Goal: Task Accomplishment & Management: Manage account settings

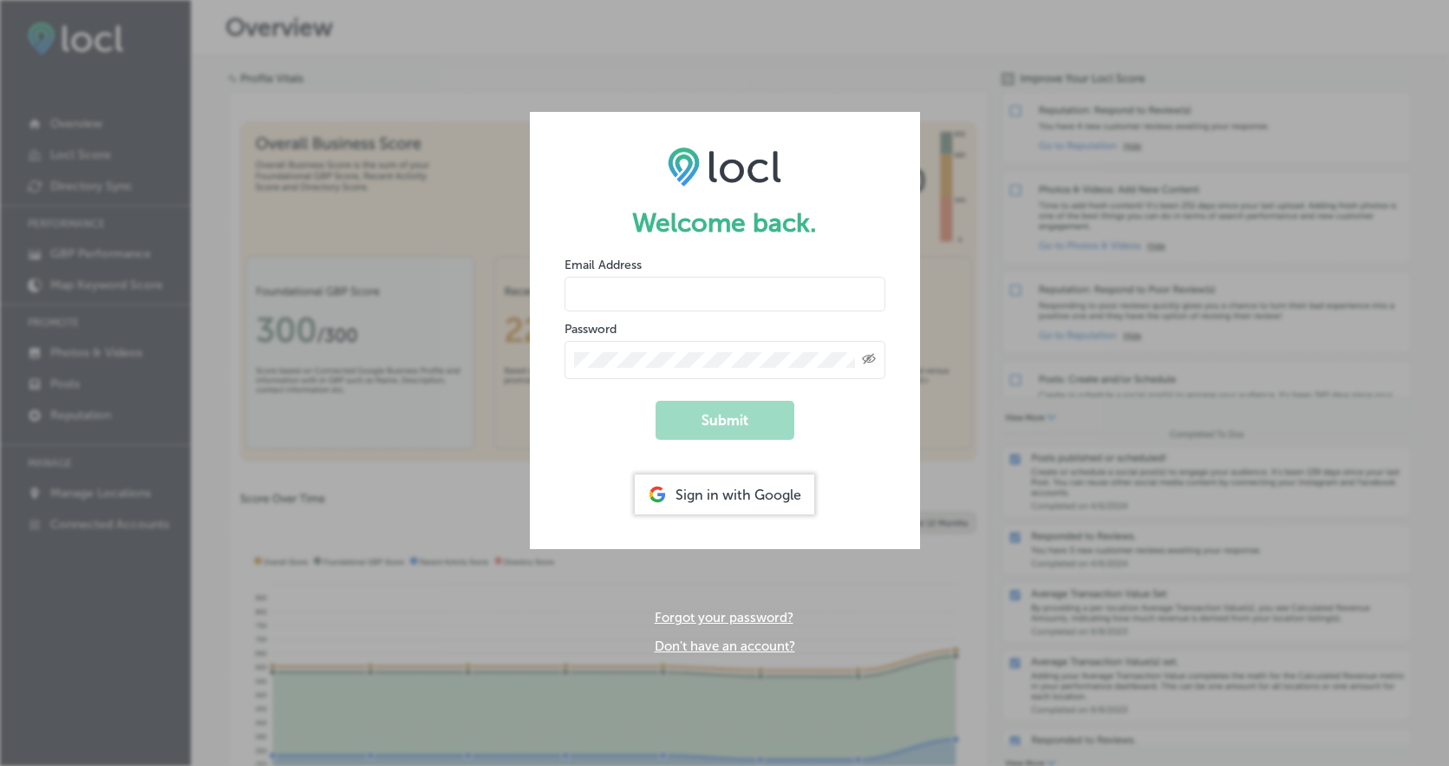
type input "[PERSON_NAME][EMAIL_ADDRESS][DOMAIN_NAME]"
click at [717, 431] on button "Submit" at bounding box center [725, 420] width 139 height 39
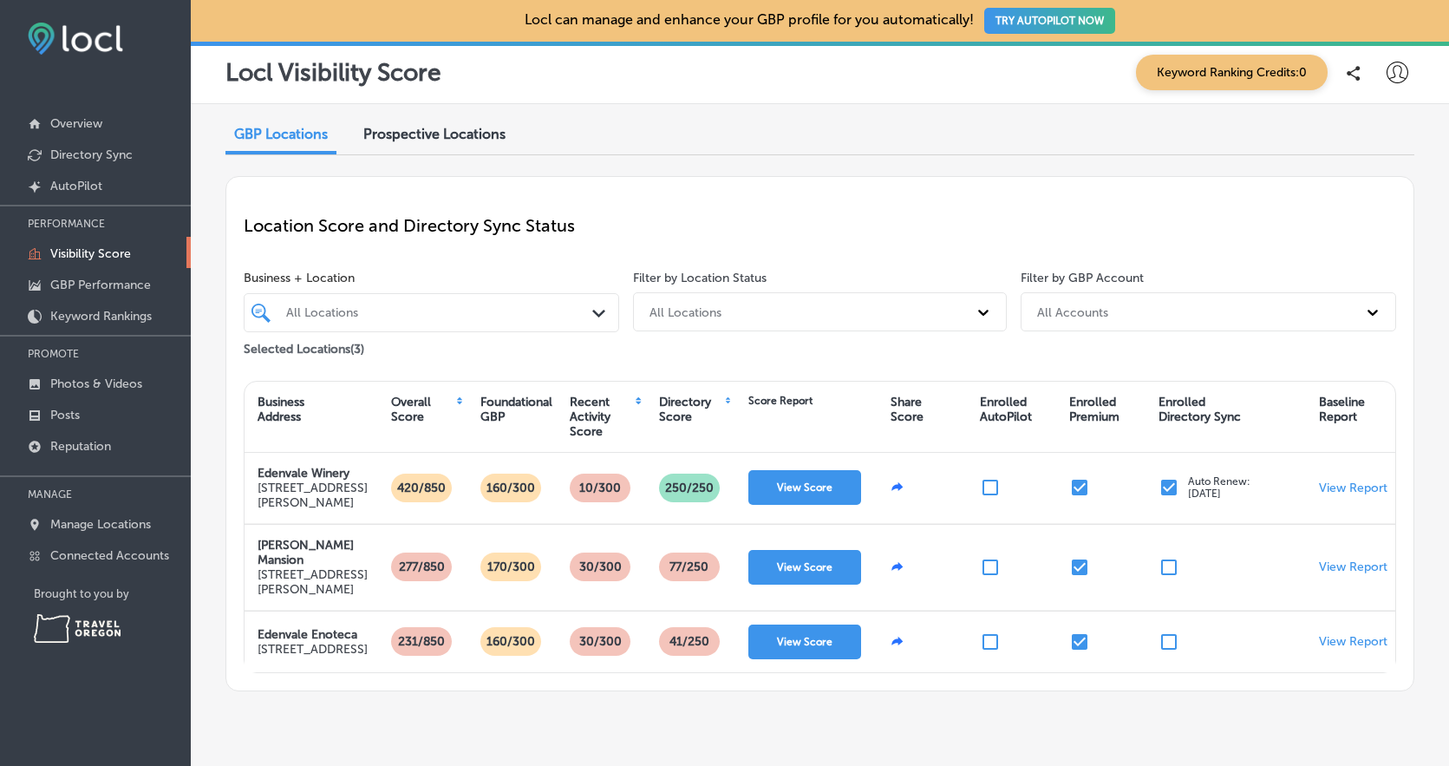
click at [1387, 71] on icon at bounding box center [1398, 73] width 22 height 22
click at [1362, 134] on p "My Account" at bounding box center [1373, 135] width 78 height 21
select select "US"
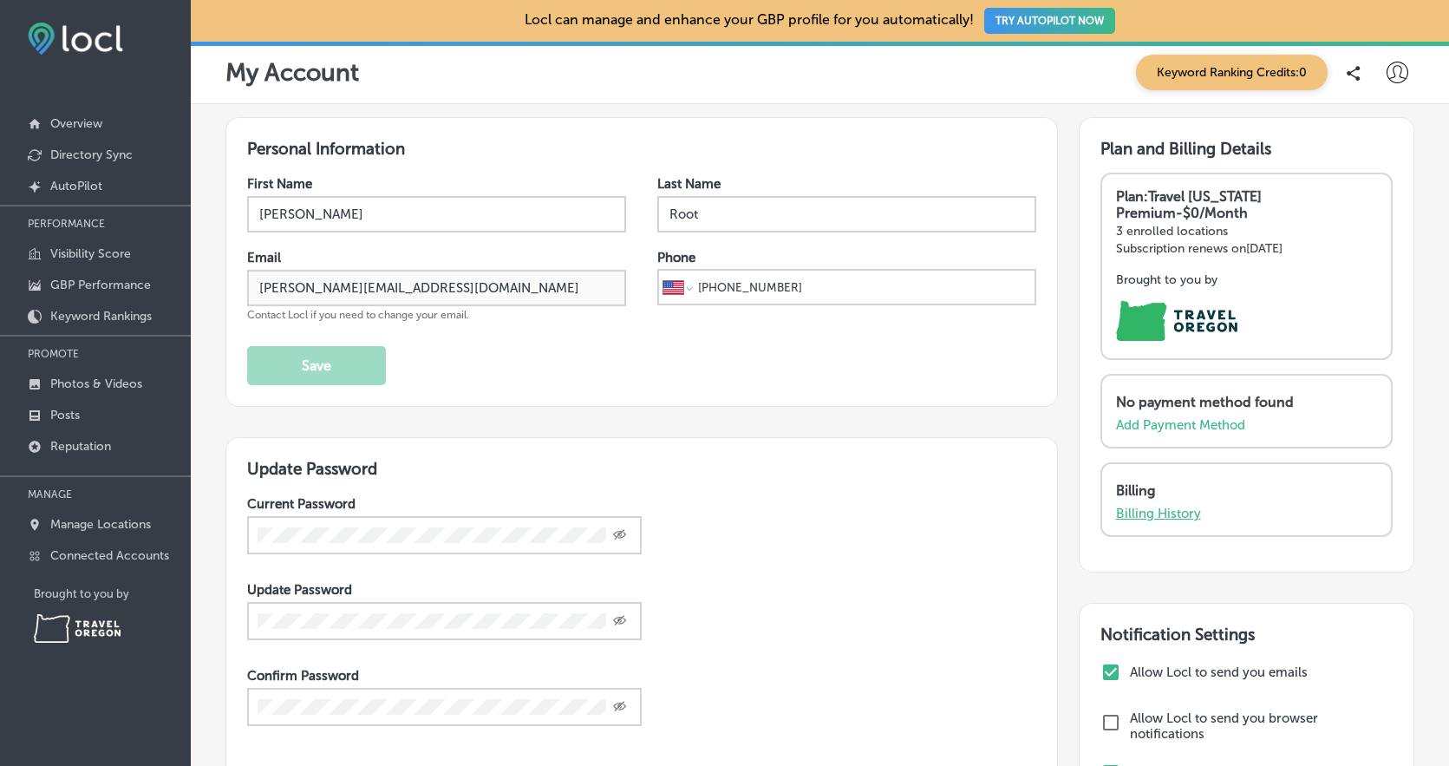
click at [1165, 513] on p "Billing History" at bounding box center [1158, 514] width 85 height 16
